Goal: Task Accomplishment & Management: Complete application form

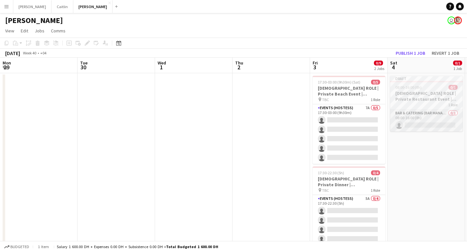
scroll to position [0, 198]
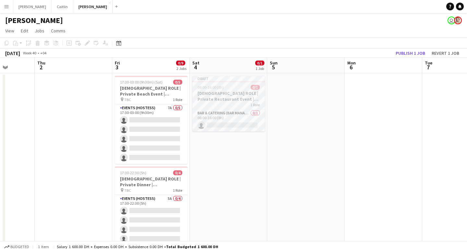
click at [220, 93] on h3 "[DEMOGRAPHIC_DATA] ROLE | Private Restaurant Event | [GEOGRAPHIC_DATA] | [DATE]" at bounding box center [228, 97] width 73 height 12
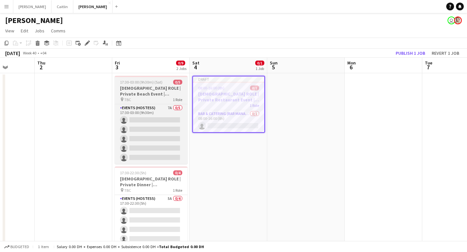
click at [160, 86] on h3 "[DEMOGRAPHIC_DATA] ROLE | Private Beach Event | [GEOGRAPHIC_DATA] | [DATE]" at bounding box center [151, 91] width 73 height 12
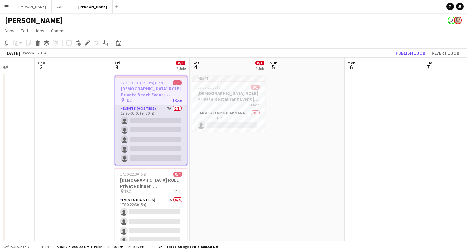
scroll to position [18, 0]
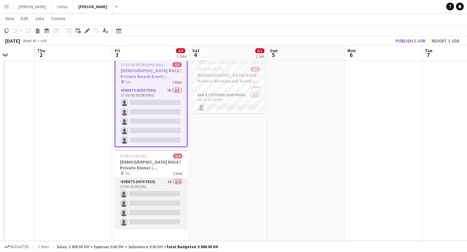
click at [158, 178] on app-card-role "Events (Hostess) 5A 0/4 17:30-22:30 (5h) single-neutral-actions single-neutral-…" at bounding box center [151, 203] width 73 height 50
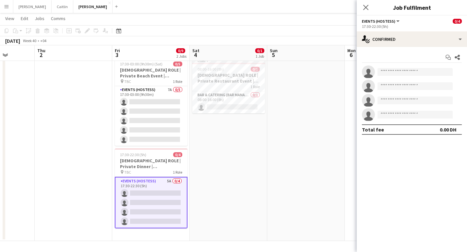
click at [191, 121] on app-date-cell "Draft 08:00-16:00 (8h) 0/1 FEMALE ROLE | Private Restaurant Event | Dubai | 4th…" at bounding box center [229, 148] width 78 height 186
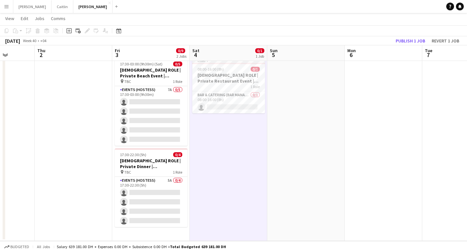
scroll to position [0, 0]
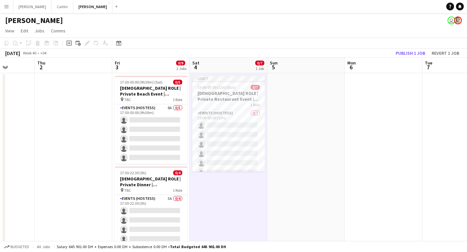
click at [302, 113] on app-date-cell at bounding box center [306, 166] width 78 height 186
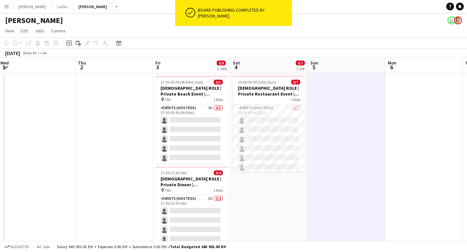
click at [339, 150] on app-date-cell at bounding box center [347, 166] width 78 height 186
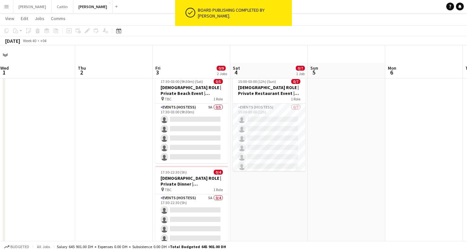
scroll to position [18, 0]
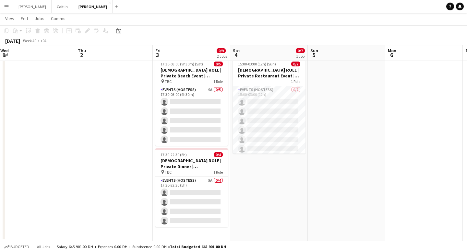
click at [284, 169] on app-date-cell "15:00-03:00 (12h) (Sun) 0/7 FEMALE ROLE | Private Restaurant Event | Dubai | 4t…" at bounding box center [269, 148] width 78 height 186
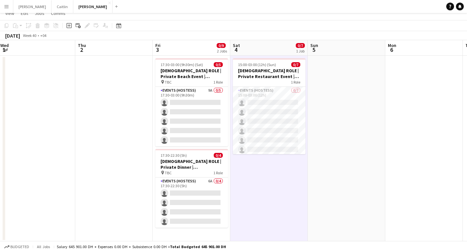
scroll to position [0, 0]
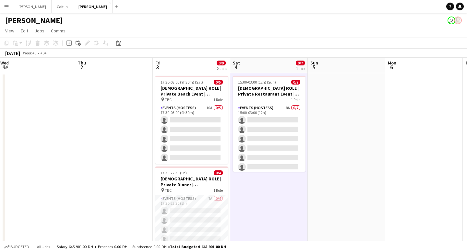
click at [316, 149] on app-date-cell at bounding box center [347, 166] width 78 height 186
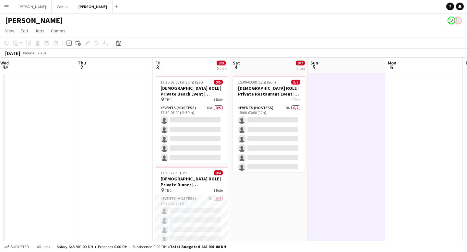
click at [415, 154] on app-date-cell at bounding box center [425, 166] width 78 height 186
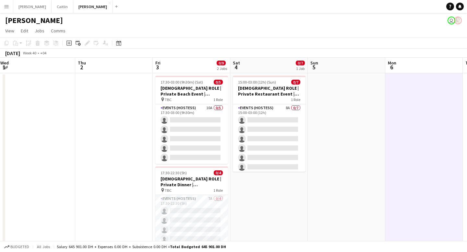
click at [415, 154] on app-date-cell at bounding box center [425, 166] width 78 height 186
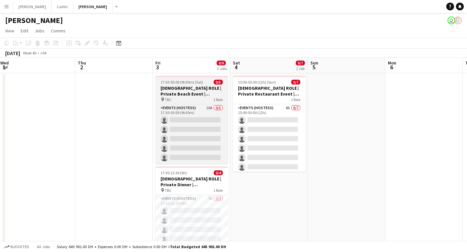
click at [184, 93] on h3 "[DEMOGRAPHIC_DATA] ROLE | Private Beach Event | [GEOGRAPHIC_DATA] | [DATE]" at bounding box center [191, 91] width 73 height 12
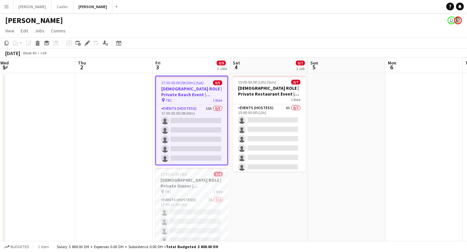
click at [334, 94] on app-date-cell at bounding box center [347, 166] width 78 height 186
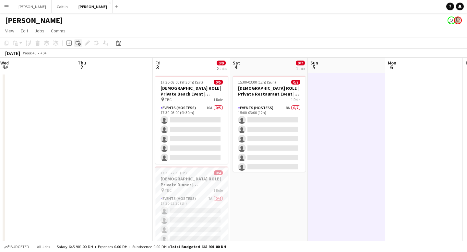
click at [76, 42] on icon at bounding box center [78, 43] width 4 height 4
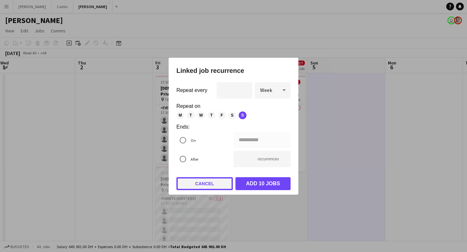
click at [215, 186] on button "Cancel" at bounding box center [205, 184] width 56 height 13
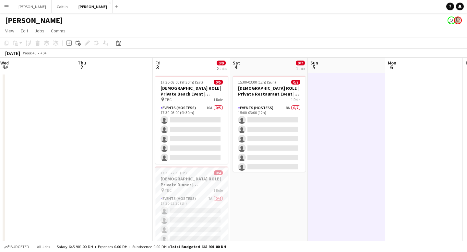
click at [398, 135] on app-date-cell at bounding box center [425, 166] width 78 height 186
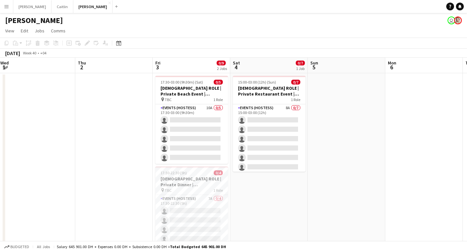
click at [359, 128] on app-date-cell at bounding box center [347, 166] width 78 height 186
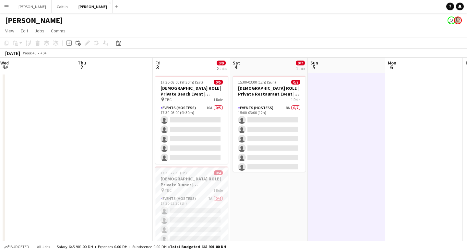
click at [359, 128] on app-date-cell at bounding box center [347, 166] width 78 height 186
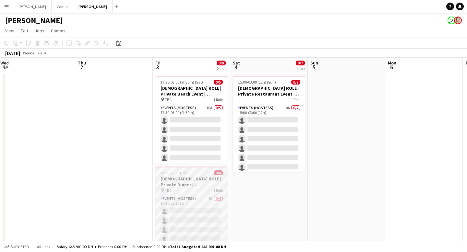
click at [195, 192] on div "pin TBC 1 Role" at bounding box center [191, 190] width 73 height 5
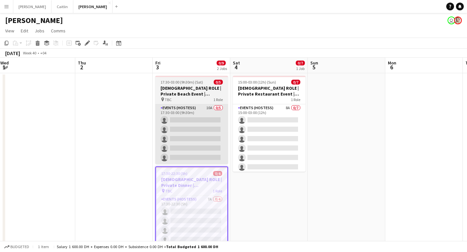
click at [205, 125] on app-card-role "Events (Hostess) 10A 0/5 17:30-03:00 (9h30m) single-neutral-actions single-neut…" at bounding box center [191, 135] width 73 height 60
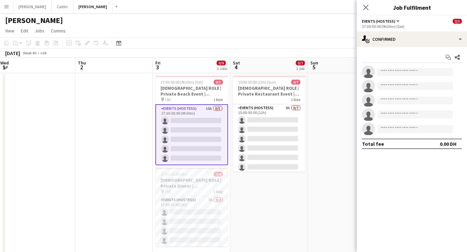
click at [262, 185] on app-date-cell "15:00-03:00 (12h) (Sun) 0/7 FEMALE ROLE | Private Restaurant Event | Dubai | 4t…" at bounding box center [269, 166] width 78 height 186
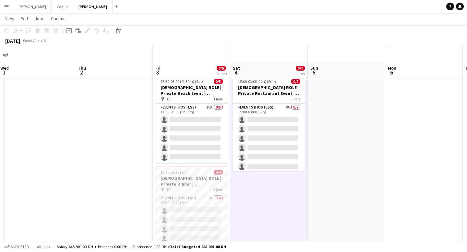
scroll to position [18, 0]
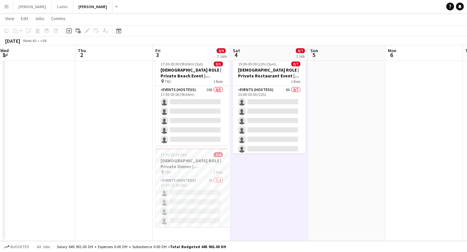
click at [351, 101] on app-date-cell at bounding box center [347, 148] width 78 height 186
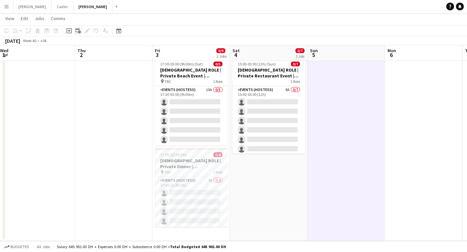
click at [77, 31] on icon "Add linked Job" at bounding box center [78, 30] width 5 height 5
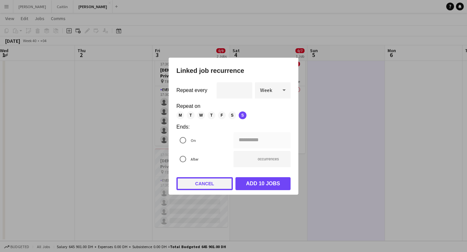
click at [208, 187] on button "Cancel" at bounding box center [205, 184] width 56 height 13
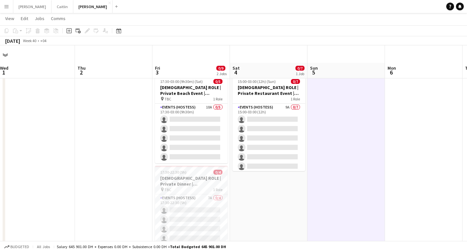
scroll to position [18, 0]
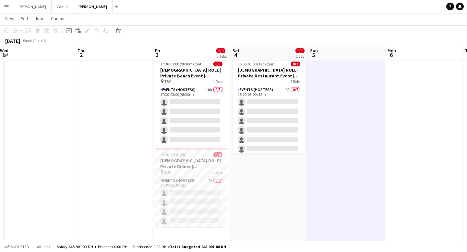
click at [278, 190] on app-date-cell "15:00-03:00 (12h) (Sun) 0/7 FEMALE ROLE | Private Restaurant Event | Dubai | 4t…" at bounding box center [269, 148] width 78 height 186
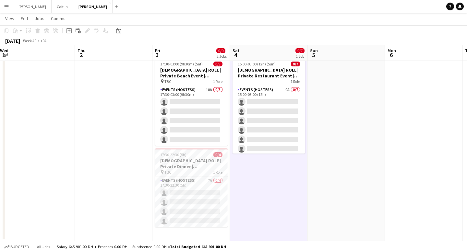
click at [349, 144] on app-date-cell at bounding box center [347, 148] width 78 height 186
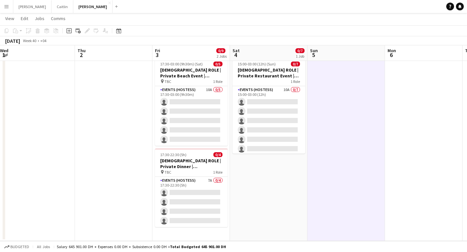
click at [269, 195] on app-date-cell "15:00-03:00 (12h) (Sun) 0/7 FEMALE ROLE | Private Restaurant Event | Dubai | 4t…" at bounding box center [269, 148] width 78 height 186
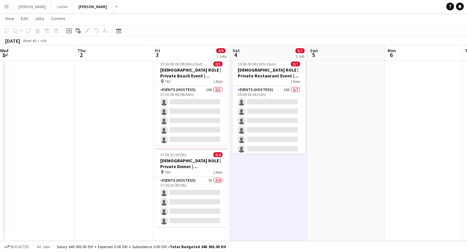
click at [328, 149] on app-date-cell at bounding box center [347, 148] width 78 height 186
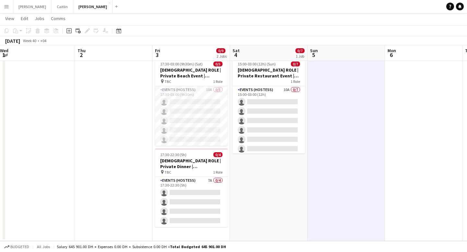
scroll to position [0, 0]
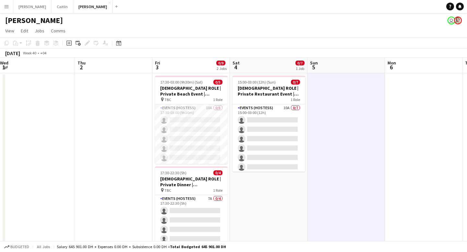
click at [263, 199] on app-date-cell "15:00-03:00 (12h) (Sun) 0/7 FEMALE ROLE | Private Restaurant Event | Dubai | 4t…" at bounding box center [269, 166] width 78 height 186
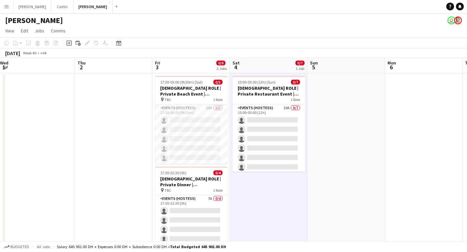
click at [341, 192] on app-date-cell at bounding box center [347, 166] width 78 height 186
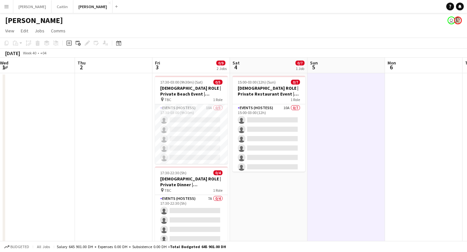
click at [424, 174] on app-date-cell at bounding box center [424, 166] width 78 height 186
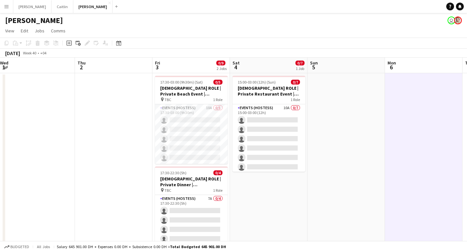
click at [362, 162] on app-date-cell at bounding box center [347, 166] width 78 height 186
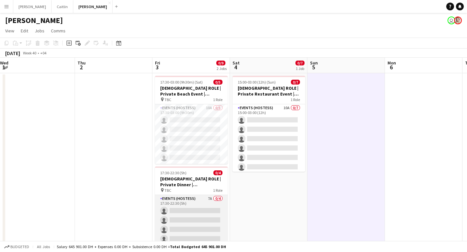
scroll to position [18, 0]
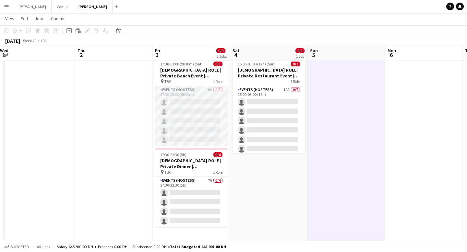
click at [204, 110] on app-card-role "Events (Hostess) 10A 0/5 17:30-03:00 (9h30m) single-neutral-actions single-neut…" at bounding box center [191, 116] width 73 height 60
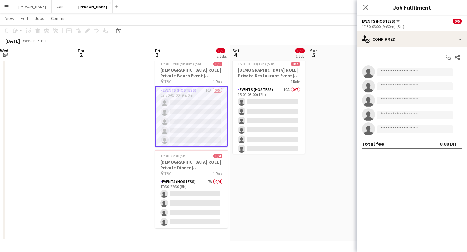
click at [241, 171] on app-date-cell "15:00-03:00 (12h) (Sun) 0/7 FEMALE ROLE | Private Restaurant Event | Dubai | 4t…" at bounding box center [269, 148] width 78 height 186
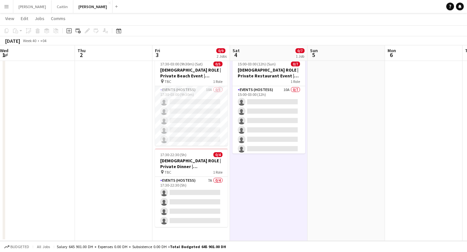
click at [317, 152] on app-date-cell at bounding box center [347, 148] width 78 height 186
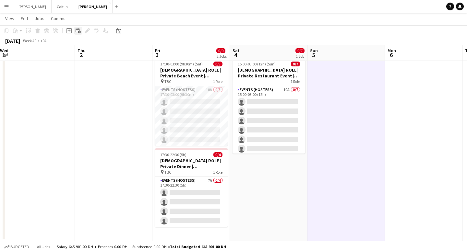
click at [78, 33] on icon "Add linked Job" at bounding box center [78, 30] width 5 height 5
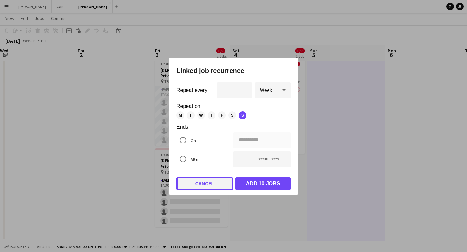
click at [202, 184] on button "Cancel" at bounding box center [205, 184] width 56 height 13
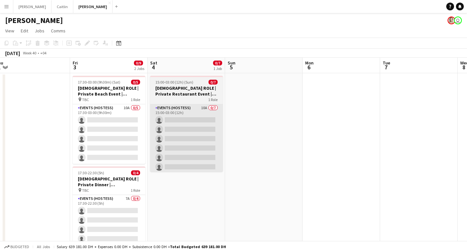
scroll to position [0, 246]
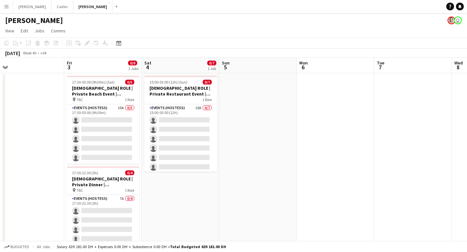
click at [250, 127] on app-date-cell at bounding box center [258, 166] width 78 height 186
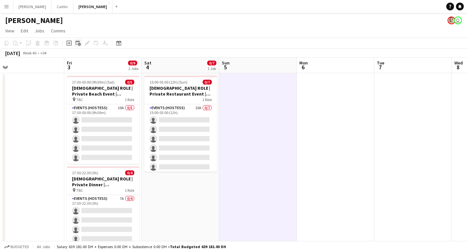
click at [79, 42] on icon at bounding box center [78, 43] width 4 height 4
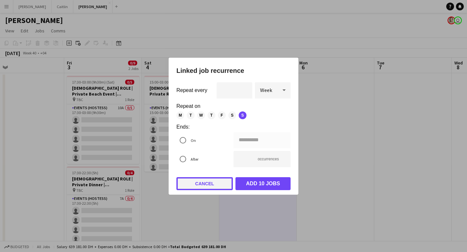
click at [214, 181] on button "Cancel" at bounding box center [205, 184] width 56 height 13
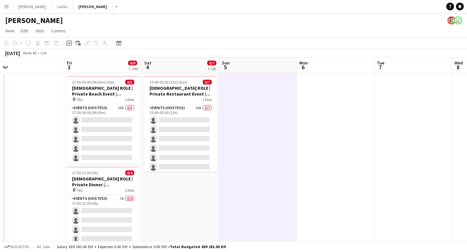
click at [261, 129] on app-date-cell at bounding box center [258, 166] width 78 height 186
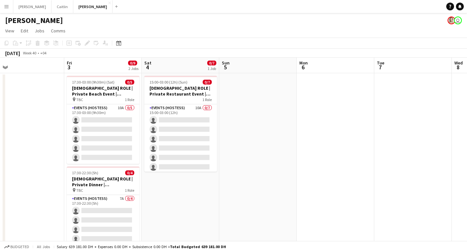
click at [261, 129] on app-date-cell at bounding box center [258, 166] width 78 height 186
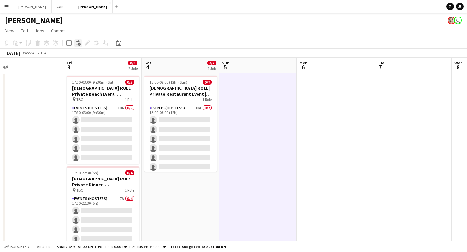
click at [78, 43] on icon "Add linked Job" at bounding box center [78, 43] width 5 height 5
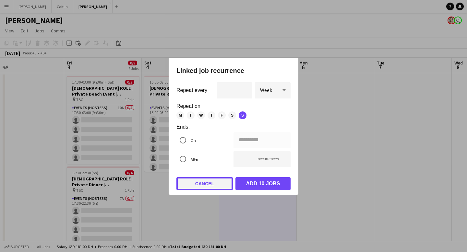
click at [208, 182] on button "Cancel" at bounding box center [205, 184] width 56 height 13
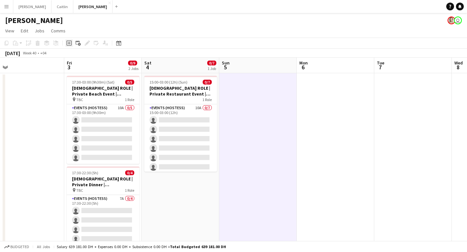
click at [70, 43] on icon "Add job" at bounding box center [69, 43] width 5 height 5
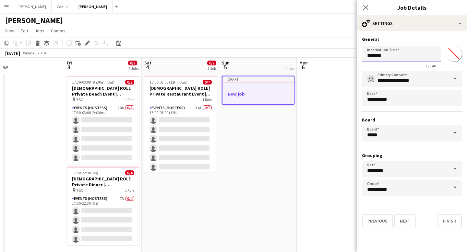
click at [417, 59] on input "*******" at bounding box center [401, 54] width 79 height 16
type input "*"
type input "**********"
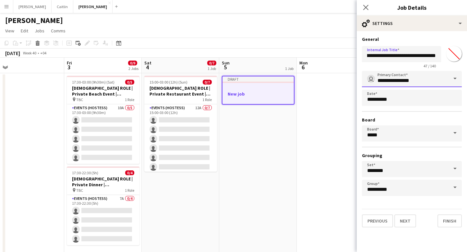
click at [444, 83] on input "**********" at bounding box center [412, 79] width 100 height 16
click at [456, 77] on span at bounding box center [456, 79] width 14 height 16
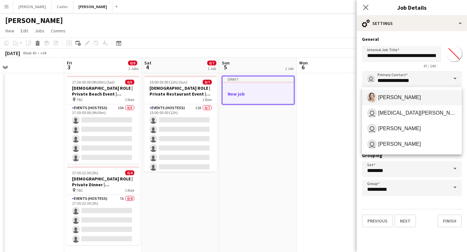
click at [424, 99] on span "[PERSON_NAME]" at bounding box center [412, 98] width 90 height 10
type input "**********"
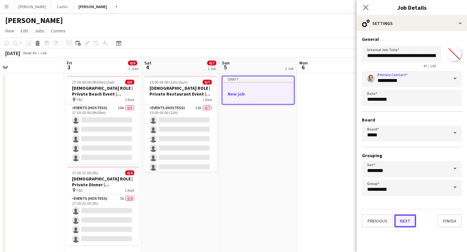
click at [402, 227] on button "Next" at bounding box center [406, 221] width 22 height 13
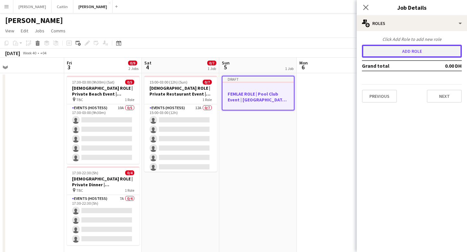
click at [425, 48] on button "Add role" at bounding box center [412, 51] width 100 height 13
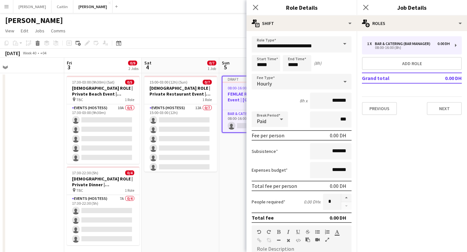
click at [345, 44] on span at bounding box center [345, 44] width 14 height 16
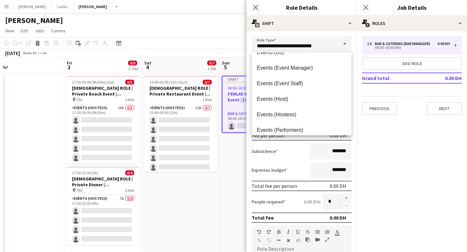
scroll to position [166, 0]
click at [309, 113] on span "Events (Hostess)" at bounding box center [302, 115] width 90 height 6
type input "**********"
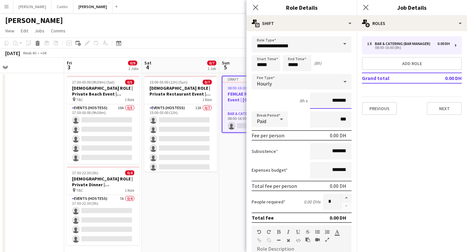
click at [328, 101] on input "*******" at bounding box center [331, 101] width 42 height 16
type input "********"
click at [267, 63] on input "*****" at bounding box center [266, 63] width 29 height 16
click at [261, 50] on div at bounding box center [259, 52] width 13 height 6
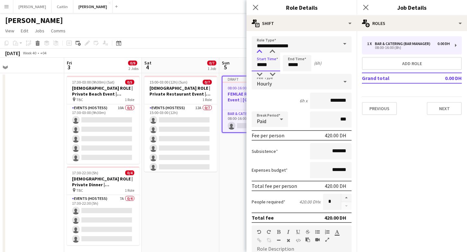
click at [261, 50] on div at bounding box center [259, 52] width 13 height 6
type input "*****"
click at [259, 74] on div at bounding box center [259, 74] width 13 height 6
click at [292, 61] on input "*****" at bounding box center [297, 63] width 29 height 16
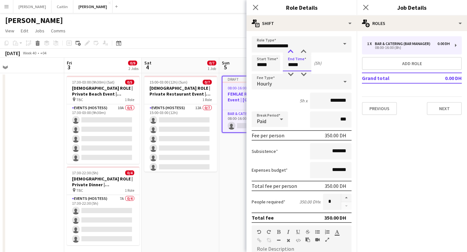
click at [292, 52] on div at bounding box center [290, 52] width 13 height 6
click at [291, 74] on div at bounding box center [290, 74] width 13 height 6
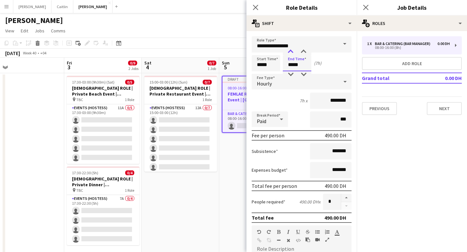
click at [291, 52] on div at bounding box center [290, 52] width 13 height 6
click at [299, 50] on div at bounding box center [303, 52] width 13 height 6
type input "*****"
click at [299, 50] on div at bounding box center [303, 52] width 13 height 6
click at [335, 60] on div "Start Time ***** End Time ***** (7h 30m)" at bounding box center [302, 63] width 100 height 16
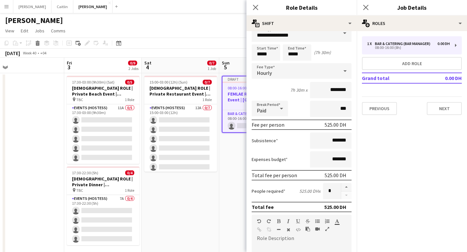
scroll to position [12, 0]
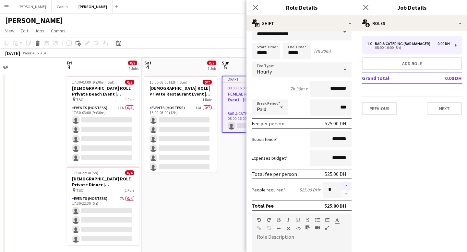
click at [349, 186] on button "button" at bounding box center [346, 186] width 10 height 8
type input "*"
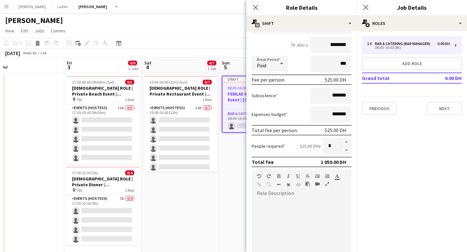
scroll to position [64, 0]
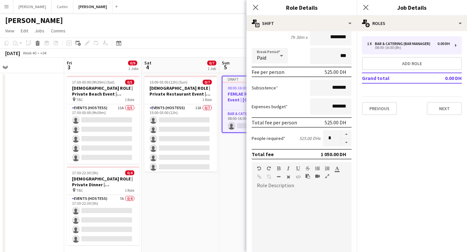
click at [296, 195] on div at bounding box center [302, 230] width 100 height 78
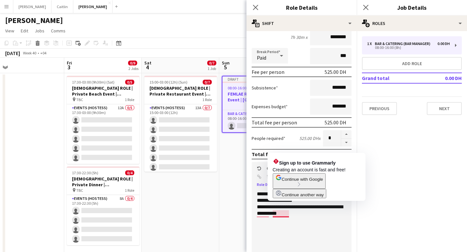
click at [273, 228] on div "**********" at bounding box center [302, 230] width 100 height 78
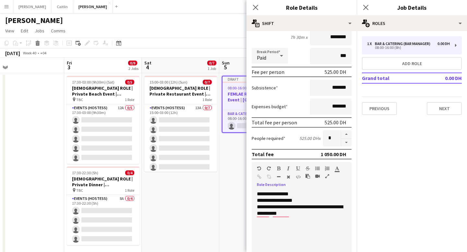
click at [295, 197] on div "**********" at bounding box center [302, 230] width 100 height 78
click at [305, 220] on div "**********" at bounding box center [302, 217] width 90 height 13
click at [307, 227] on div "**********" at bounding box center [302, 227] width 90 height 6
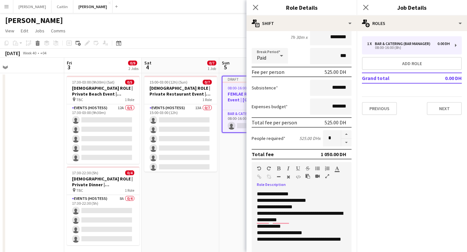
click at [311, 233] on div "**********" at bounding box center [302, 233] width 90 height 6
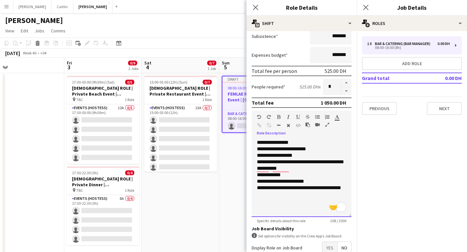
scroll to position [119, 0]
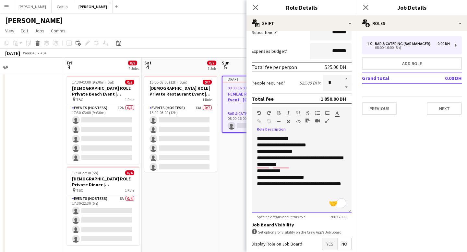
click at [273, 190] on div "**********" at bounding box center [302, 187] width 90 height 13
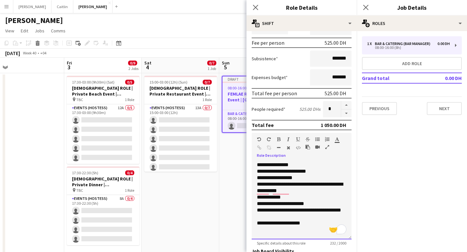
scroll to position [92, 0]
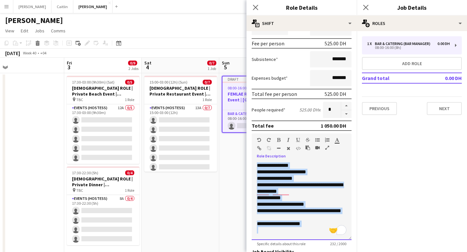
drag, startPoint x: 309, startPoint y: 228, endPoint x: 247, endPoint y: 155, distance: 96.2
click at [247, 155] on form "**********" at bounding box center [302, 129] width 110 height 370
copy div "**********"
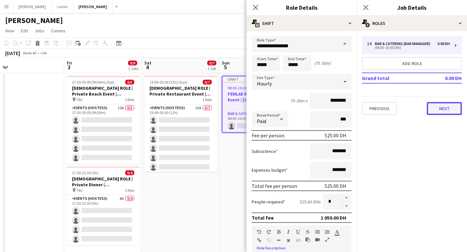
click at [446, 110] on button "Next" at bounding box center [444, 108] width 35 height 13
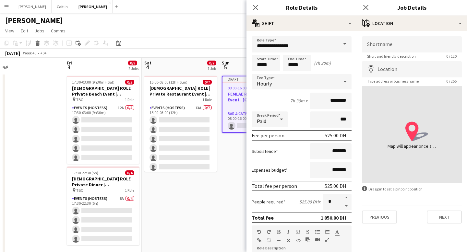
scroll to position [154, 0]
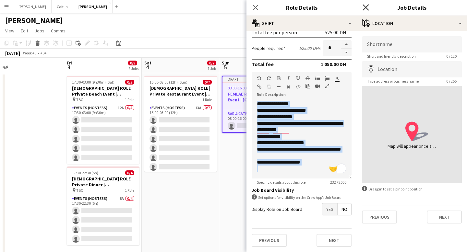
click at [368, 7] on icon "Close pop-in" at bounding box center [366, 7] width 6 height 6
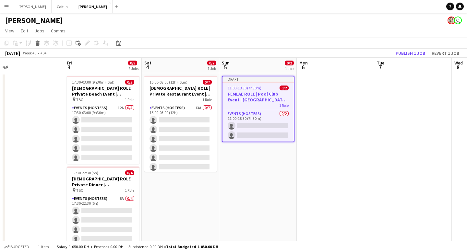
click at [265, 93] on h3 "FEMLAE ROLE | Pool Club Event | [GEOGRAPHIC_DATA] | [DATE]" at bounding box center [258, 97] width 71 height 12
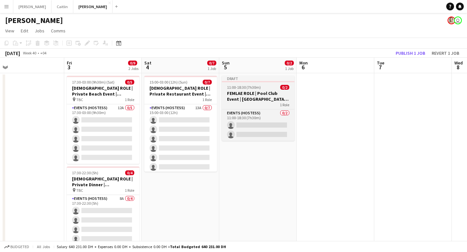
click at [265, 93] on h3 "FEMLAE ROLE | Pool Club Event | [GEOGRAPHIC_DATA] | [DATE]" at bounding box center [258, 97] width 73 height 12
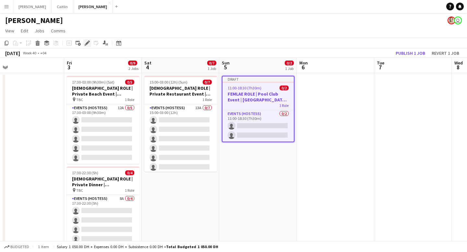
click at [88, 43] on icon at bounding box center [87, 44] width 4 height 4
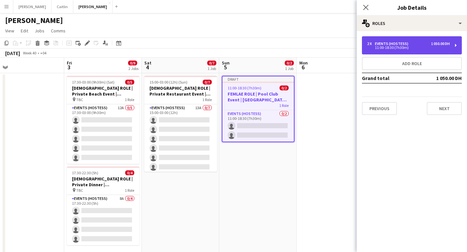
click at [409, 51] on div "2 x Events (Hostess) 1 050.00 DH 11:00-18:30 (7h30m)" at bounding box center [412, 45] width 100 height 18
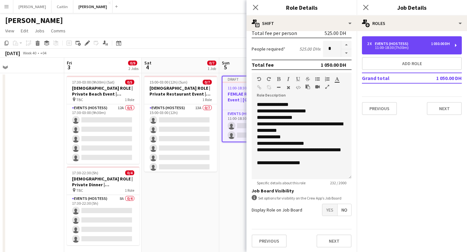
scroll to position [153, 0]
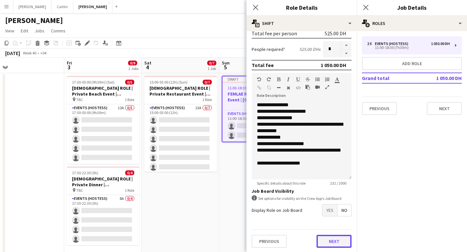
click at [333, 240] on button "Next" at bounding box center [334, 241] width 35 height 13
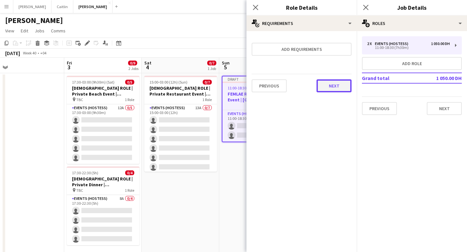
click at [335, 88] on button "Next" at bounding box center [334, 86] width 35 height 13
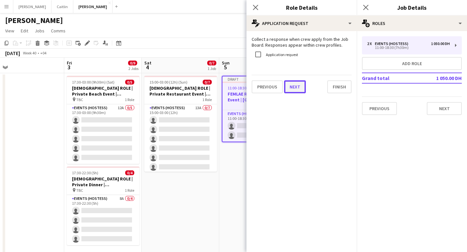
click at [297, 87] on button "Next" at bounding box center [295, 86] width 22 height 13
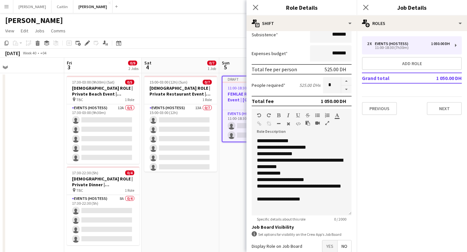
scroll to position [154, 0]
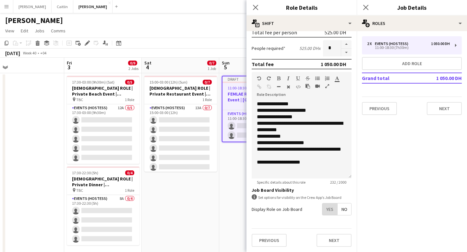
click at [326, 209] on span "Yes" at bounding box center [330, 210] width 15 height 12
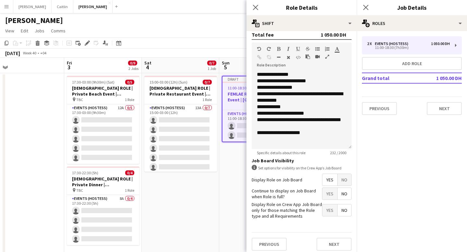
scroll to position [187, 0]
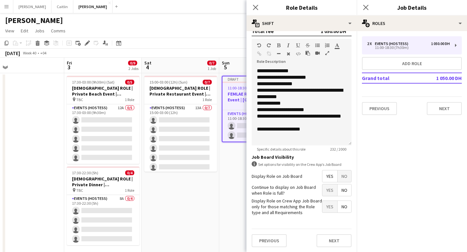
click at [329, 190] on span "Yes" at bounding box center [330, 191] width 15 height 12
click at [332, 203] on span "Yes" at bounding box center [330, 207] width 15 height 12
click at [336, 238] on button "Next" at bounding box center [334, 241] width 35 height 13
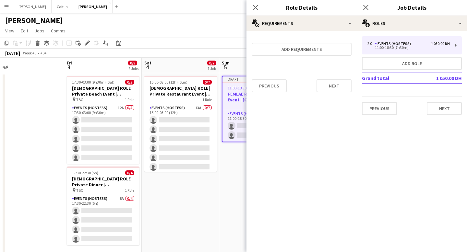
click at [334, 95] on div "Previous Next" at bounding box center [302, 86] width 100 height 24
click at [333, 89] on button "Next" at bounding box center [334, 86] width 35 height 13
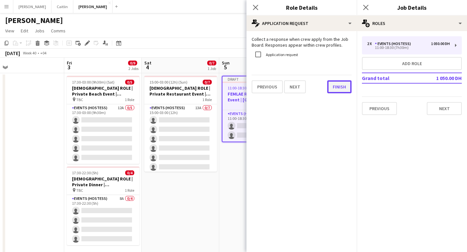
click at [336, 87] on button "Finish" at bounding box center [339, 86] width 24 height 13
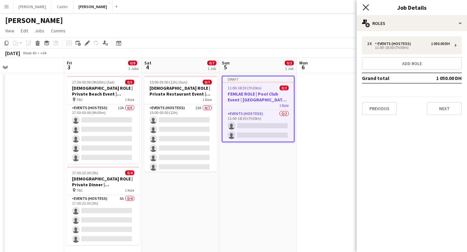
click at [365, 6] on icon at bounding box center [366, 7] width 6 height 6
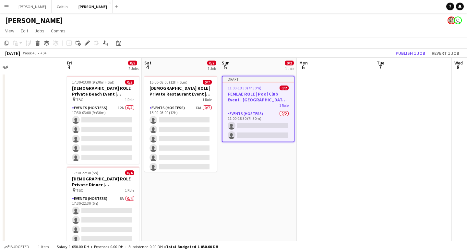
click at [258, 103] on div "1 Role" at bounding box center [258, 105] width 71 height 5
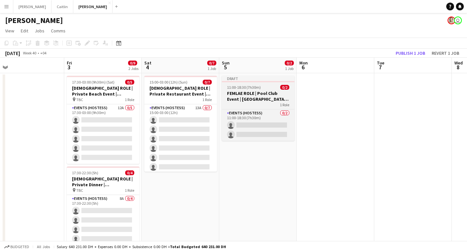
click at [258, 103] on div "1 Role" at bounding box center [258, 104] width 73 height 5
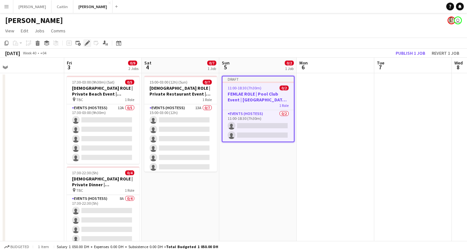
click at [86, 42] on icon "Edit" at bounding box center [87, 43] width 5 height 5
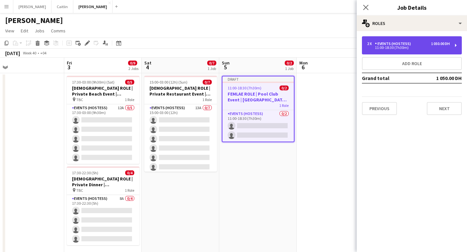
click at [394, 49] on div "11:00-18:30 (7h30m)" at bounding box center [408, 47] width 83 height 3
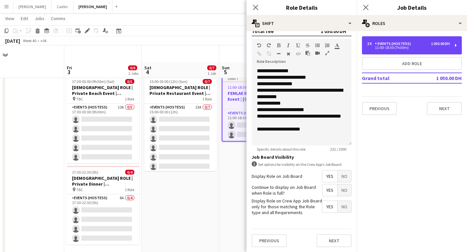
scroll to position [18, 0]
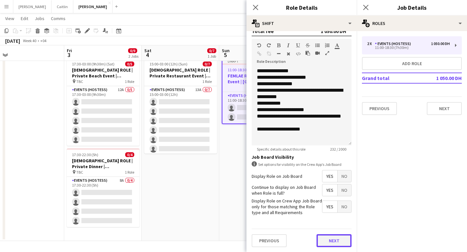
click at [334, 240] on button "Next" at bounding box center [334, 241] width 35 height 13
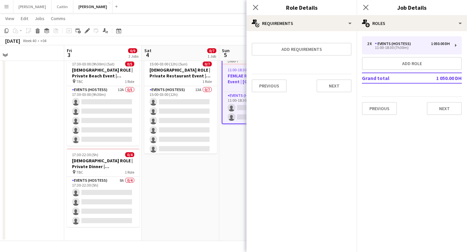
scroll to position [0, 0]
click at [318, 87] on button "Next" at bounding box center [334, 86] width 35 height 13
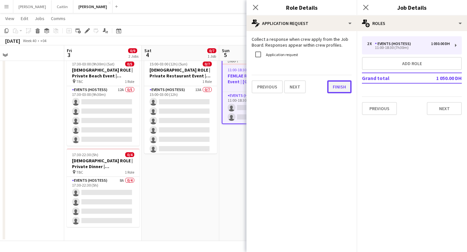
click at [340, 88] on button "Finish" at bounding box center [339, 86] width 24 height 13
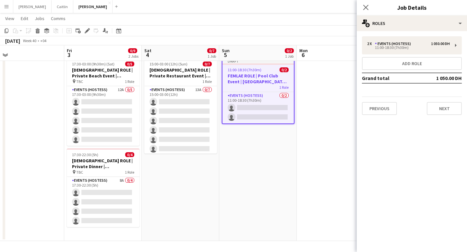
click at [370, 8] on div "Close pop-in" at bounding box center [366, 7] width 18 height 15
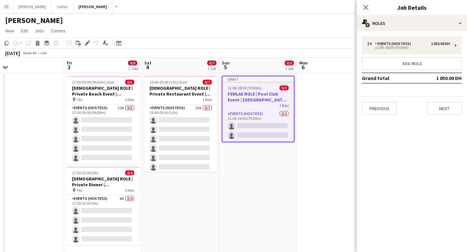
click at [265, 107] on div "1 Role" at bounding box center [258, 105] width 71 height 5
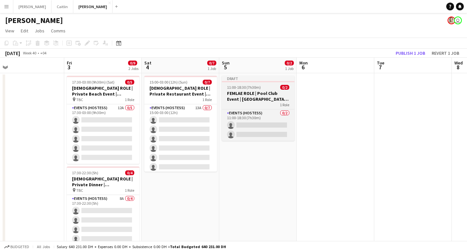
click at [265, 107] on app-job-card "Draft 11:00-18:30 (7h30m) 0/2 FEMLAE ROLE | Pool Club Event | [GEOGRAPHIC_DATA]…" at bounding box center [258, 108] width 73 height 65
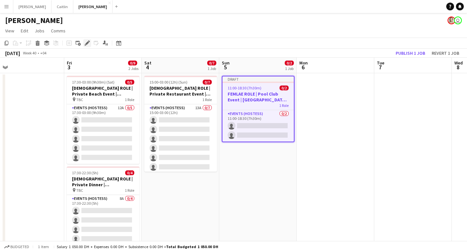
click at [89, 41] on icon at bounding box center [89, 42] width 2 height 2
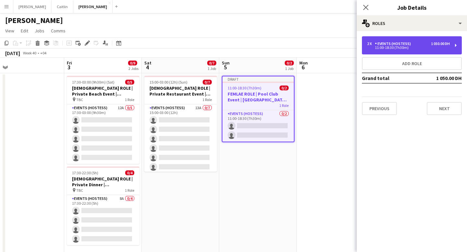
click at [385, 41] on div "2 x Events (Hostess) 1 050.00 DH 11:00-18:30 (7h30m)" at bounding box center [412, 45] width 100 height 18
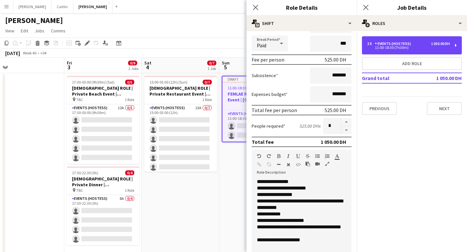
scroll to position [134, 0]
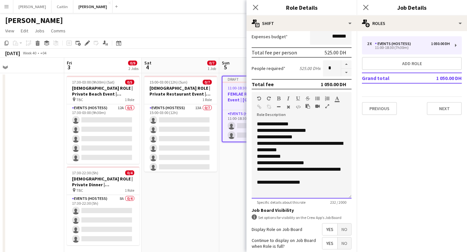
click at [292, 122] on div "**********" at bounding box center [302, 160] width 100 height 78
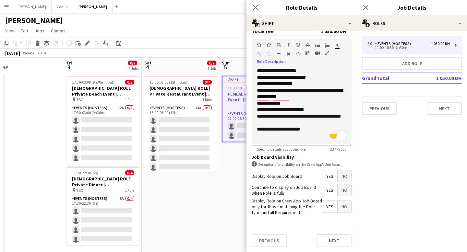
scroll to position [18, 0]
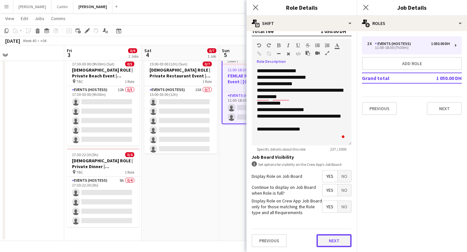
click at [328, 235] on button "Next" at bounding box center [334, 241] width 35 height 13
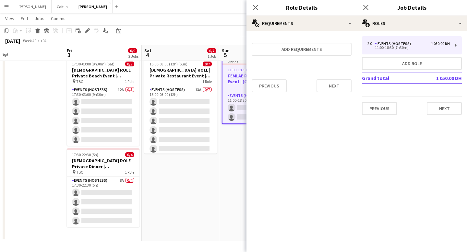
scroll to position [0, 0]
click at [340, 84] on button "Next" at bounding box center [334, 86] width 35 height 13
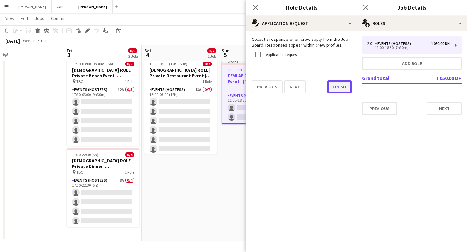
click at [330, 87] on button "Finish" at bounding box center [339, 86] width 24 height 13
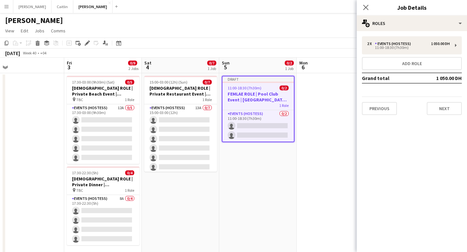
click at [254, 95] on h3 "FEMLAE ROLE | Pool Club Event | [GEOGRAPHIC_DATA] | [DATE]" at bounding box center [258, 97] width 71 height 12
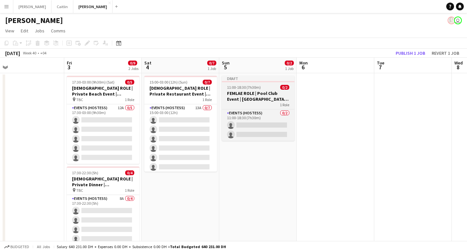
click at [254, 95] on h3 "FEMLAE ROLE | Pool Club Event | [GEOGRAPHIC_DATA] | [DATE]" at bounding box center [258, 97] width 73 height 12
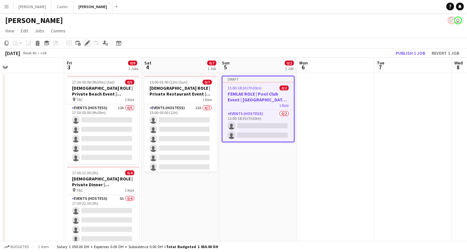
click at [86, 44] on icon at bounding box center [87, 44] width 4 height 4
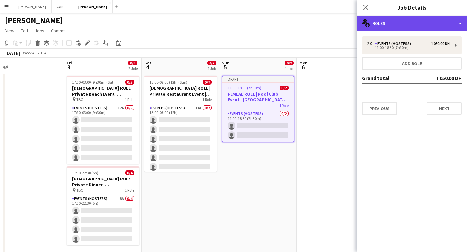
click at [398, 24] on div "multiple-users-add Roles" at bounding box center [412, 24] width 110 height 16
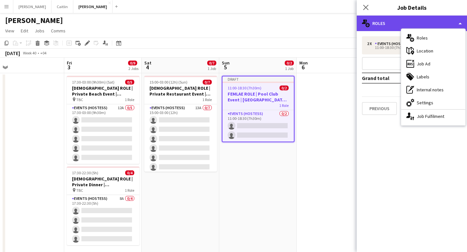
click at [379, 23] on div "multiple-users-add Roles" at bounding box center [412, 24] width 110 height 16
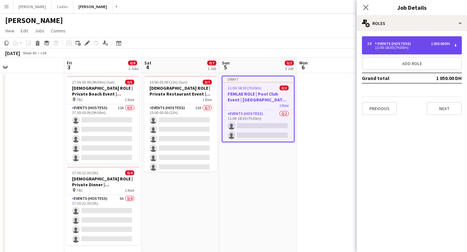
click at [404, 48] on div "11:00-18:30 (7h30m)" at bounding box center [408, 47] width 83 height 3
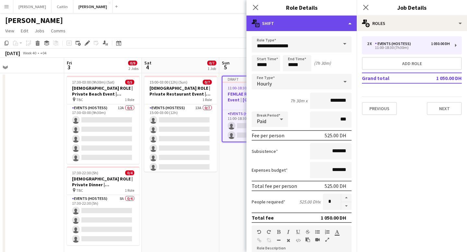
click at [335, 22] on div "multiple-actions-text Shift" at bounding box center [302, 24] width 110 height 16
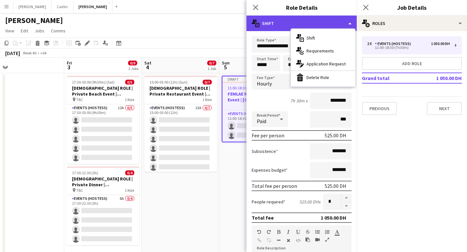
click at [335, 23] on div "multiple-actions-text Shift" at bounding box center [302, 24] width 110 height 16
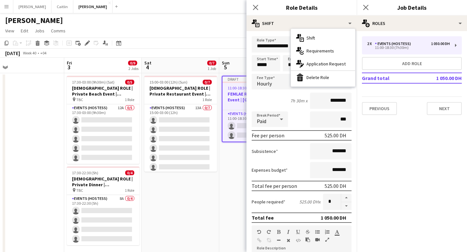
click at [272, 31] on div "**********" at bounding box center [302, 235] width 110 height 409
click at [238, 88] on span "11:00-18:30 (7h30m)" at bounding box center [245, 88] width 34 height 5
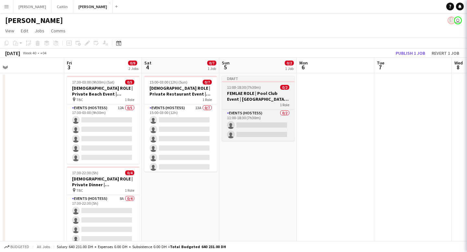
click at [241, 93] on h3 "FEMLAE ROLE | Pool Club Event | [GEOGRAPHIC_DATA] | [DATE]" at bounding box center [258, 97] width 73 height 12
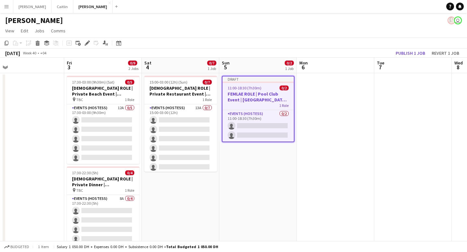
click at [241, 93] on h3 "FEMLAE ROLE | Pool Club Event | [GEOGRAPHIC_DATA] | [DATE]" at bounding box center [258, 97] width 71 height 12
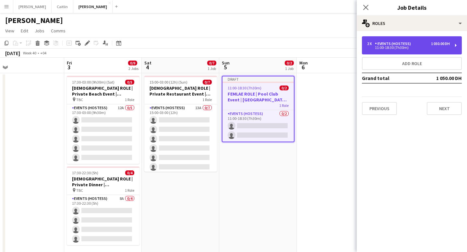
click at [394, 44] on div "Events (Hostess)" at bounding box center [394, 44] width 39 height 5
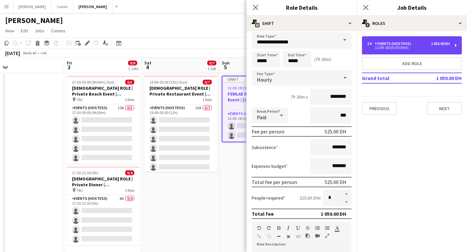
scroll to position [187, 0]
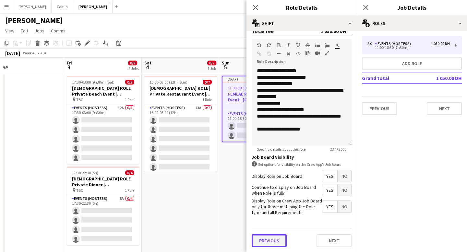
click at [266, 244] on button "Previous" at bounding box center [269, 241] width 35 height 13
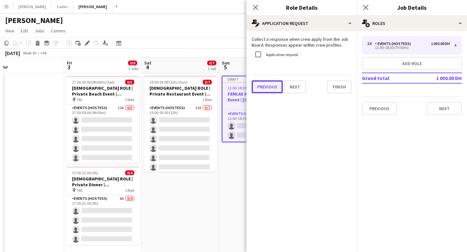
click at [269, 86] on button "Previous" at bounding box center [267, 86] width 31 height 13
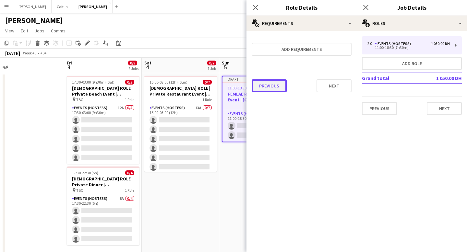
click at [278, 85] on button "Previous" at bounding box center [269, 86] width 35 height 13
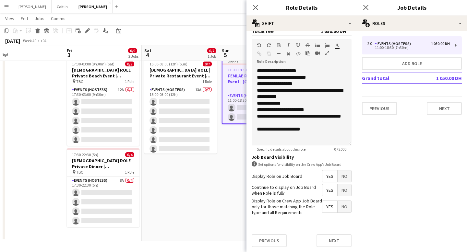
scroll to position [178, 0]
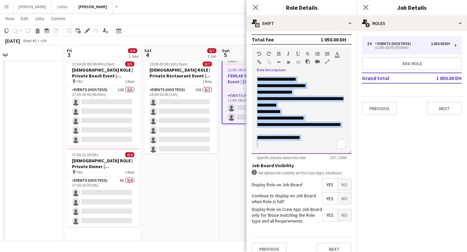
drag, startPoint x: 310, startPoint y: 141, endPoint x: 242, endPoint y: 79, distance: 92.6
click at [242, 79] on body "Menu Boards Boards Boards All jobs Status Workforce Workforce My Workforce Recr…" at bounding box center [233, 117] width 467 height 270
copy div "**********"
click at [385, 111] on button "Previous" at bounding box center [379, 108] width 35 height 13
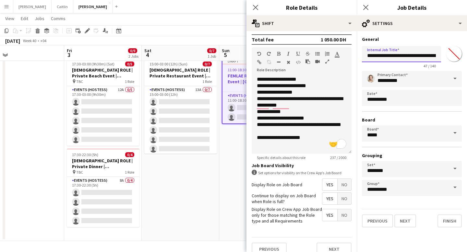
click at [421, 56] on input "**********" at bounding box center [401, 54] width 79 height 16
type input "**********"
click at [406, 222] on button "Next" at bounding box center [406, 221] width 22 height 13
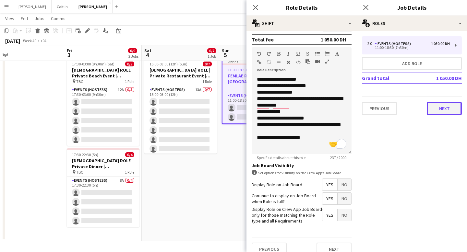
click at [437, 111] on button "Next" at bounding box center [444, 108] width 35 height 13
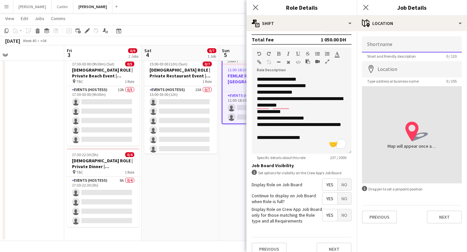
click at [390, 46] on input "Shortname" at bounding box center [412, 44] width 100 height 16
type input "***"
click at [439, 217] on button "Next" at bounding box center [444, 217] width 35 height 13
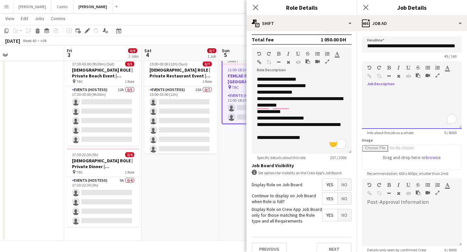
click at [397, 92] on div "To enrich screen reader interactions, please activate Accessibility in Grammarl…" at bounding box center [412, 109] width 100 height 39
paste div "To enrich screen reader interactions, please activate Accessibility in Grammarl…"
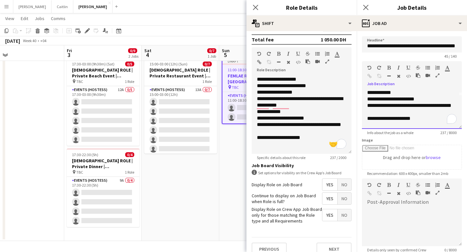
scroll to position [68, 0]
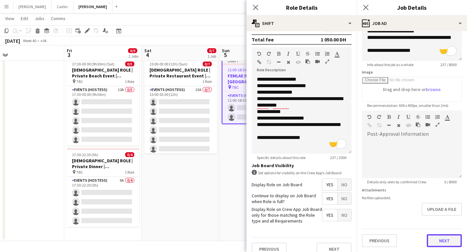
click at [441, 243] on button "Next" at bounding box center [444, 241] width 35 height 13
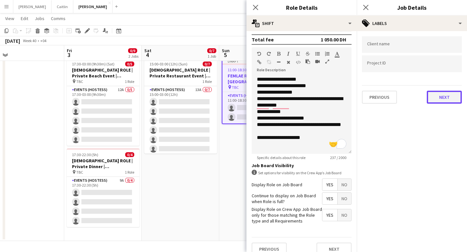
click at [445, 100] on button "Next" at bounding box center [444, 97] width 35 height 13
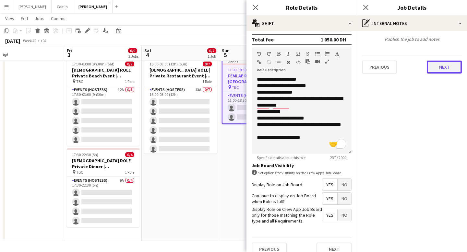
click at [438, 67] on button "Next" at bounding box center [444, 67] width 35 height 13
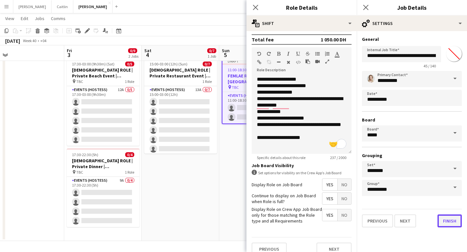
click at [448, 218] on button "Finish" at bounding box center [450, 221] width 24 height 13
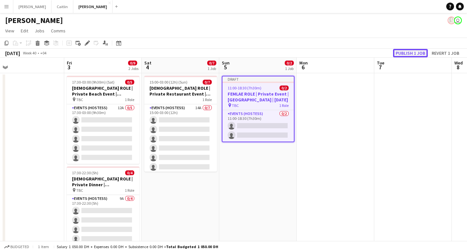
click at [413, 53] on button "Publish 1 job" at bounding box center [410, 53] width 35 height 8
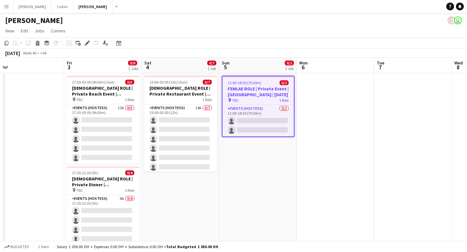
click at [240, 98] on div "pin TBC 1 Role" at bounding box center [258, 100] width 71 height 5
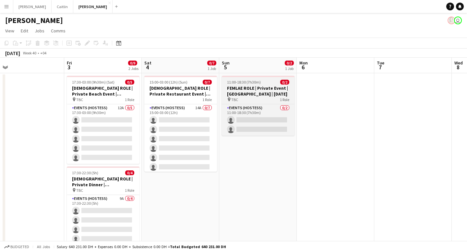
click at [286, 101] on span "1 Role" at bounding box center [284, 99] width 9 height 5
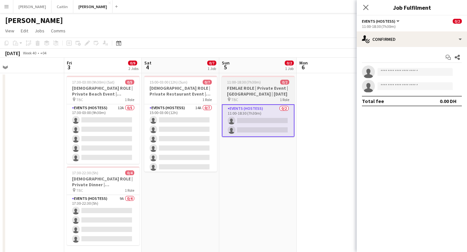
click at [241, 89] on h3 "FEMLAE ROLE | Private Event | [GEOGRAPHIC_DATA] | [DATE]" at bounding box center [258, 91] width 73 height 12
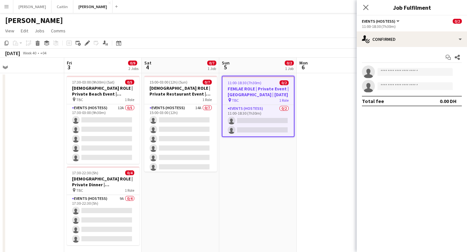
click at [123, 42] on div "Date picker [DATE] [DATE] [DATE] M [DATE] T [DATE] W [DATE] T [DATE] F [DATE] S…" at bounding box center [116, 43] width 15 height 8
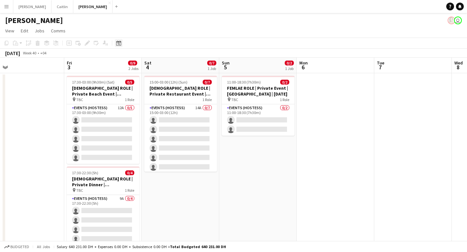
click at [117, 43] on icon "Date picker" at bounding box center [118, 43] width 5 height 5
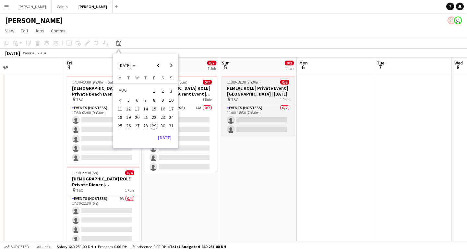
click at [247, 85] on app-job-card "11:00-18:30 (7h30m) 0/2 FEMLAE ROLE | Private Event | [GEOGRAPHIC_DATA] | [DATE…" at bounding box center [258, 106] width 73 height 60
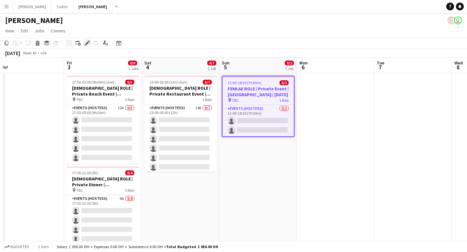
click at [87, 42] on icon at bounding box center [87, 44] width 4 height 4
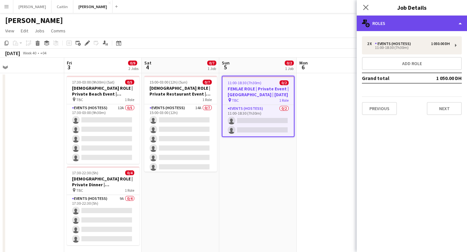
click at [397, 29] on div "multiple-users-add Roles" at bounding box center [412, 24] width 110 height 16
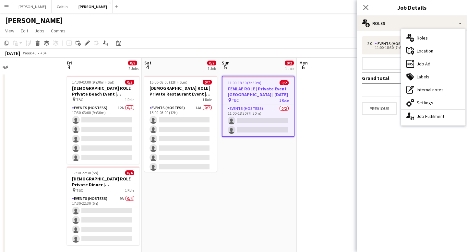
click at [406, 144] on mat-expansion-panel "pencil3 General details 2 x Events (Hostess) 1 050.00 DH 11:00-18:30 (7h30m) Ad…" at bounding box center [412, 141] width 110 height 221
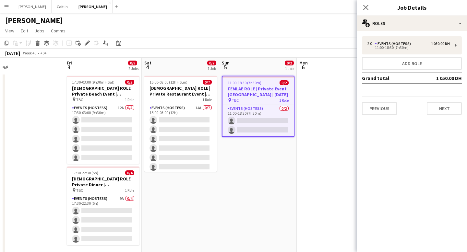
click at [371, 7] on div "Close pop-in" at bounding box center [366, 7] width 18 height 15
click at [366, 6] on icon "Close pop-in" at bounding box center [366, 7] width 6 height 6
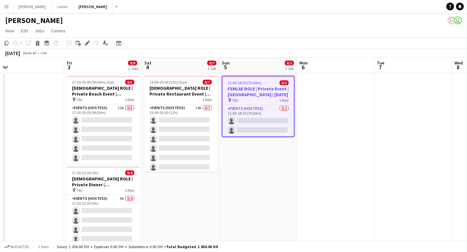
click at [255, 103] on app-job-card "11:00-18:30 (7h30m) 0/2 FEMLAE ROLE | Private Event | [GEOGRAPHIC_DATA] | [DATE…" at bounding box center [258, 106] width 73 height 61
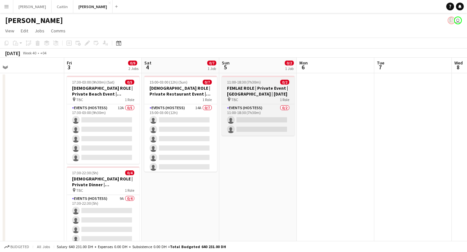
click at [250, 93] on h3 "FEMLAE ROLE | Private Event | [GEOGRAPHIC_DATA] | [DATE]" at bounding box center [258, 91] width 73 height 12
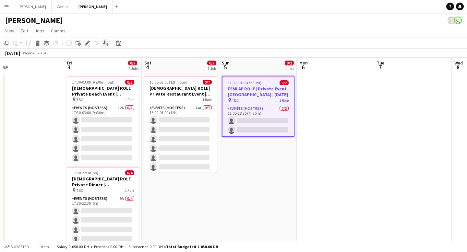
click at [104, 44] on icon "Applicants" at bounding box center [105, 43] width 5 height 5
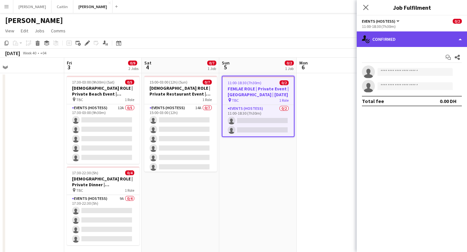
click at [403, 37] on div "single-neutral-actions-check-2 Confirmed" at bounding box center [412, 39] width 110 height 16
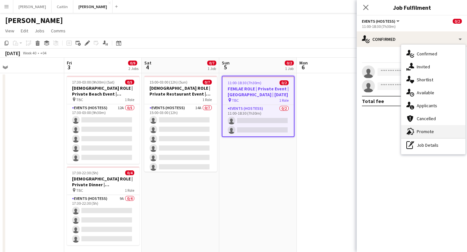
click at [418, 130] on div "advertising-megaphone Promote" at bounding box center [433, 131] width 64 height 13
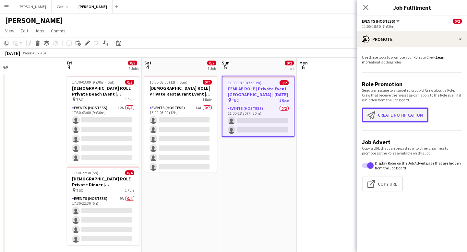
click at [388, 120] on button "Create notification Create notification" at bounding box center [395, 115] width 67 height 15
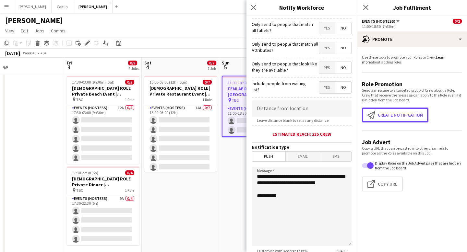
scroll to position [106, 0]
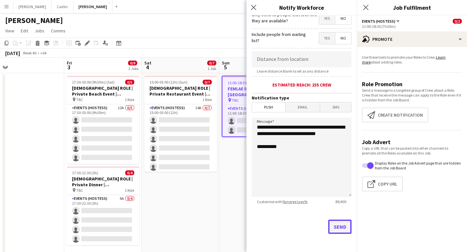
click at [342, 225] on button "Send" at bounding box center [339, 227] width 23 height 14
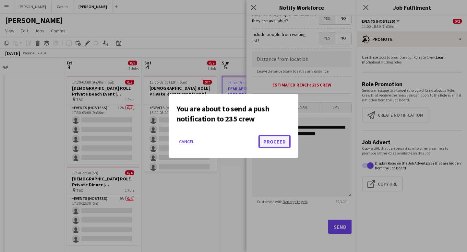
click at [273, 141] on button "Proceed" at bounding box center [275, 141] width 32 height 13
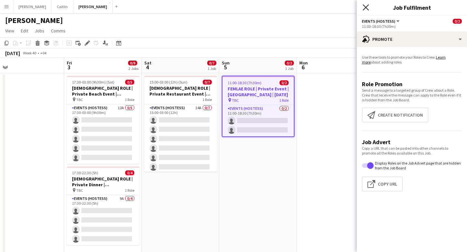
click at [363, 6] on icon "Close pop-in" at bounding box center [366, 7] width 6 height 6
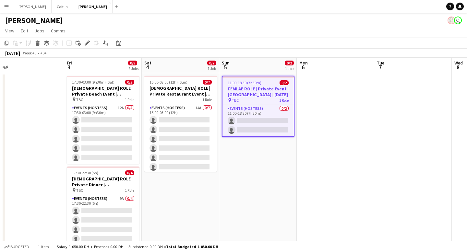
click at [244, 167] on app-date-cell "11:00-18:30 (7h30m) 0/2 FEMLAE ROLE | Private Event | [GEOGRAPHIC_DATA] | [DATE…" at bounding box center [258, 166] width 78 height 186
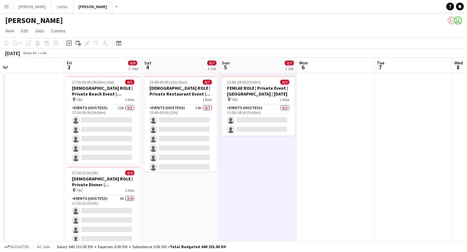
click at [332, 166] on app-date-cell at bounding box center [336, 166] width 78 height 186
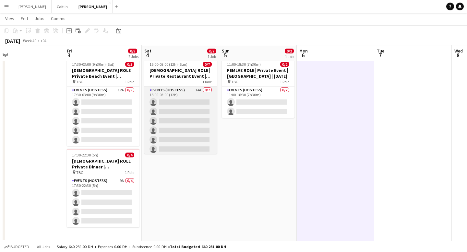
scroll to position [11, 0]
